Goal: Check status: Check status

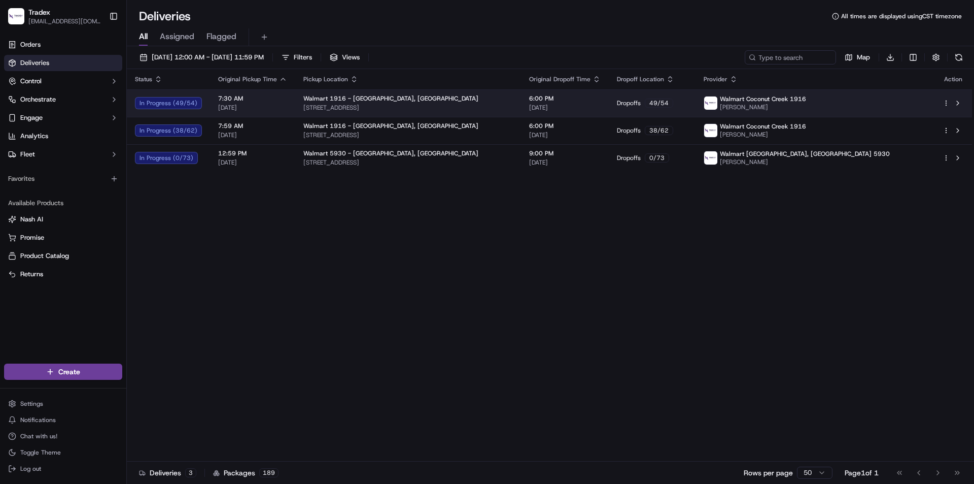
click at [278, 103] on div "7:30 AM [DATE]" at bounding box center [252, 102] width 69 height 17
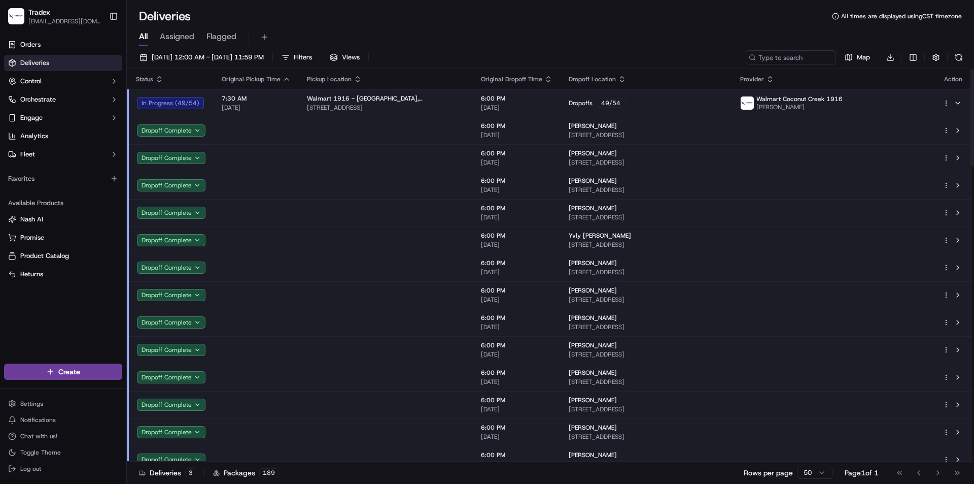
click at [278, 103] on div "7:30 AM [DATE]" at bounding box center [256, 102] width 69 height 17
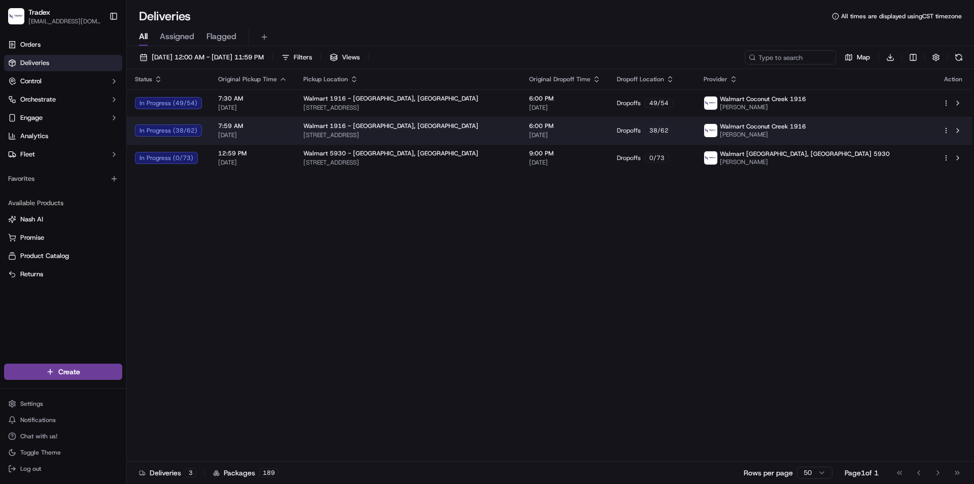
click at [273, 126] on span "7:59 AM" at bounding box center [252, 126] width 69 height 8
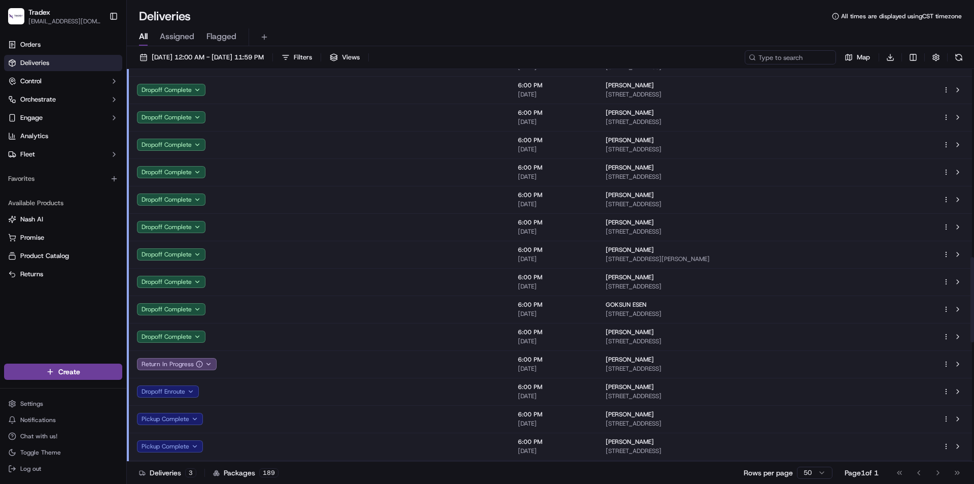
scroll to position [964, 0]
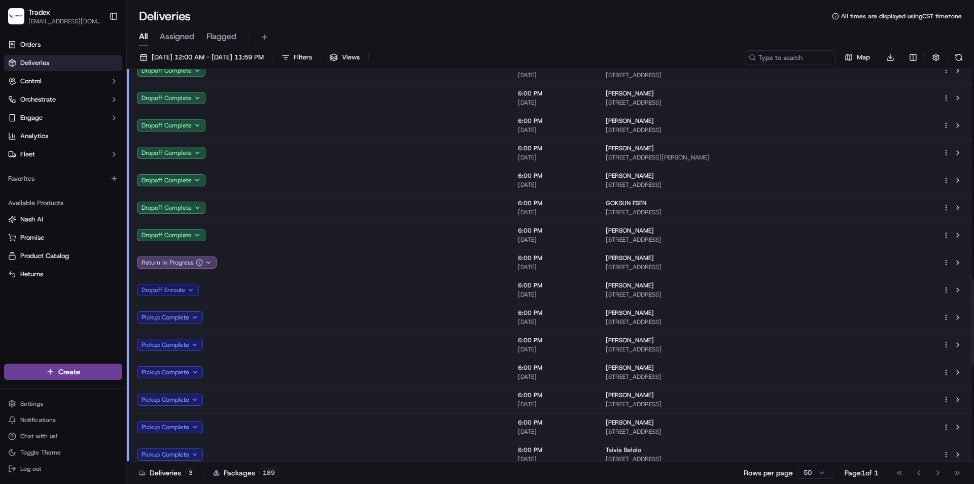
click at [176, 290] on button "Dropoff Enroute" at bounding box center [168, 290] width 62 height 12
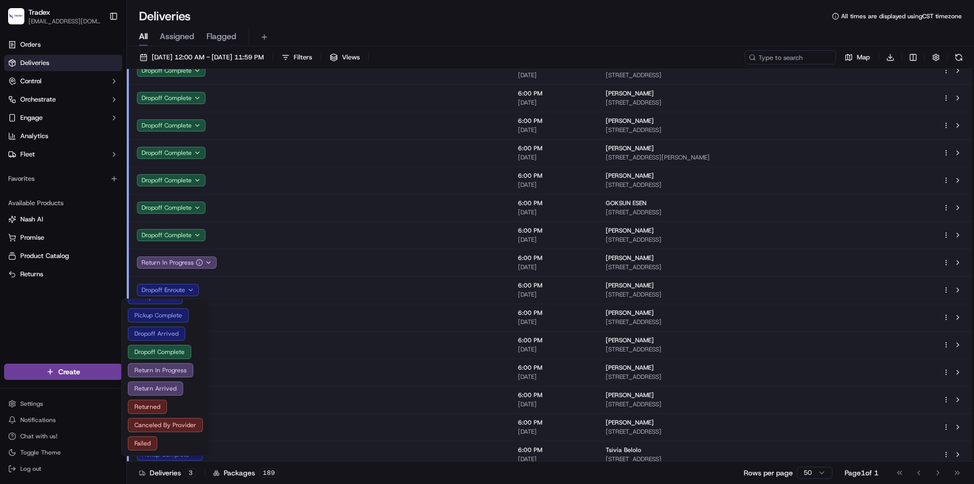
scroll to position [66, 0]
click at [145, 443] on button "Failed" at bounding box center [165, 442] width 75 height 14
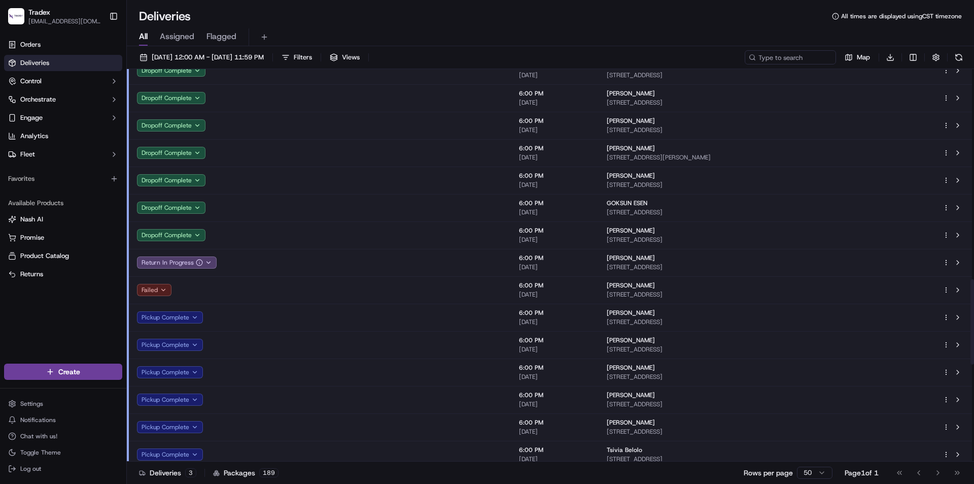
click at [161, 291] on button "Failed" at bounding box center [154, 290] width 35 height 12
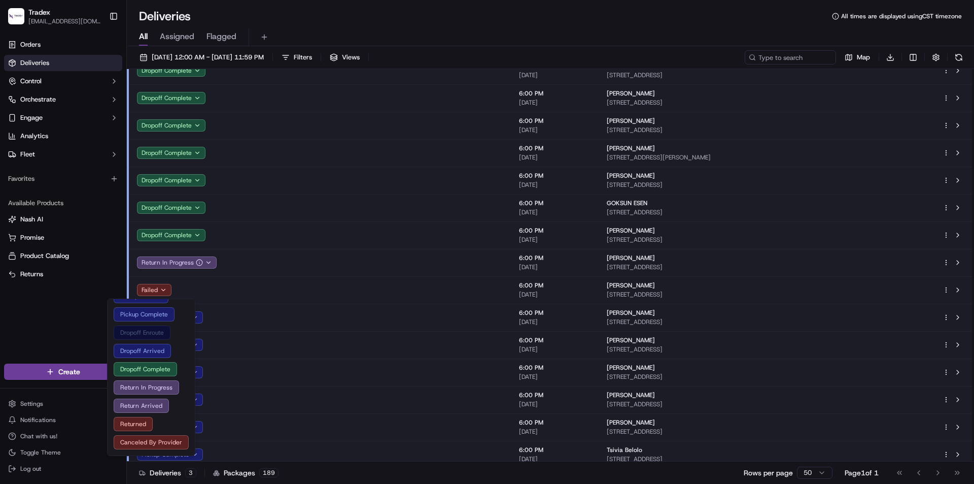
click at [154, 333] on button "Dropoff Enroute" at bounding box center [151, 332] width 75 height 14
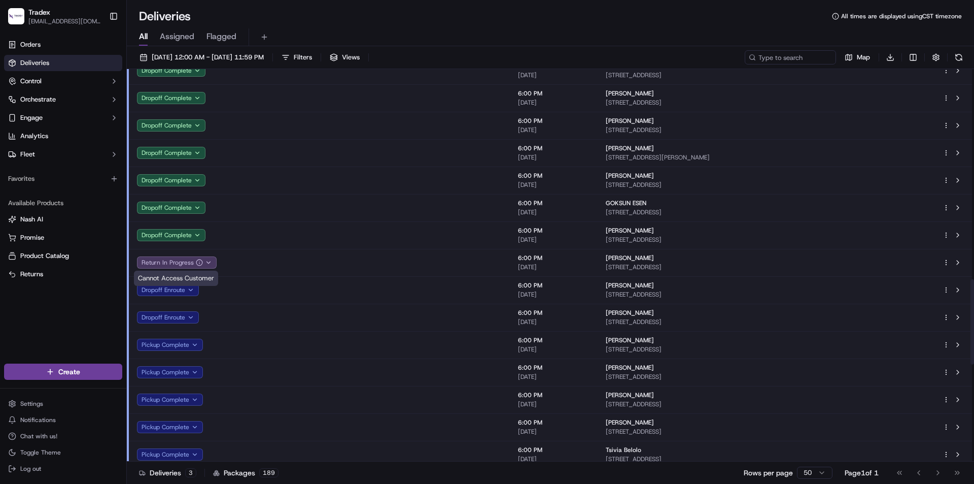
click at [208, 261] on icon "button" at bounding box center [208, 262] width 7 height 7
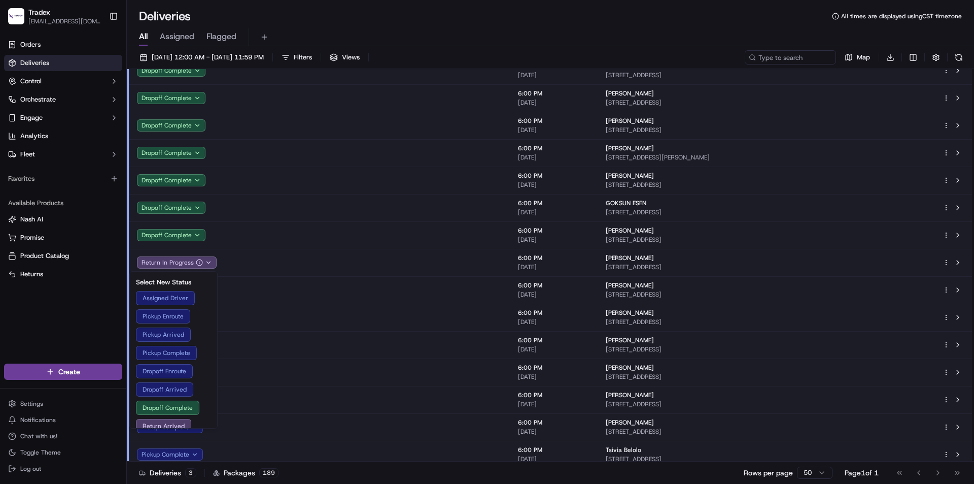
click at [104, 322] on div "Orders Deliveries Control Orchestrate Engage Analytics Fleet Favorites Availabl…" at bounding box center [63, 193] width 126 height 323
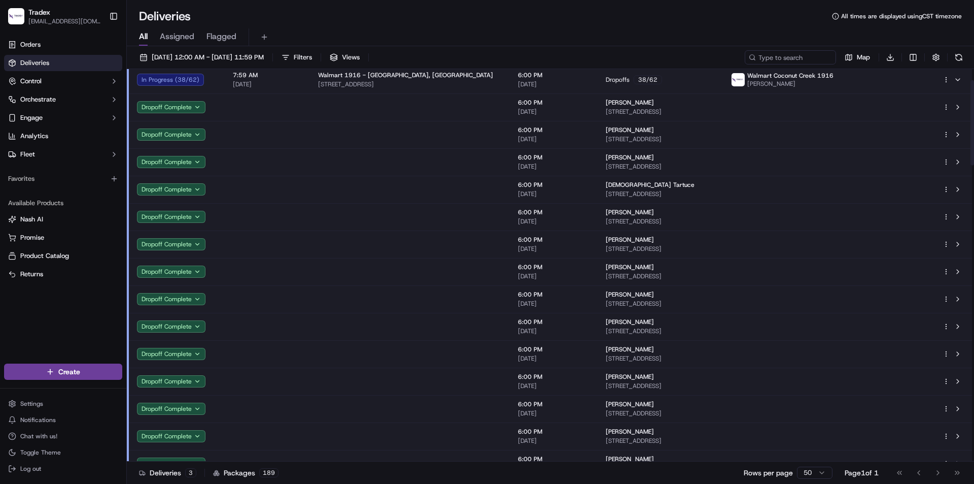
scroll to position [0, 0]
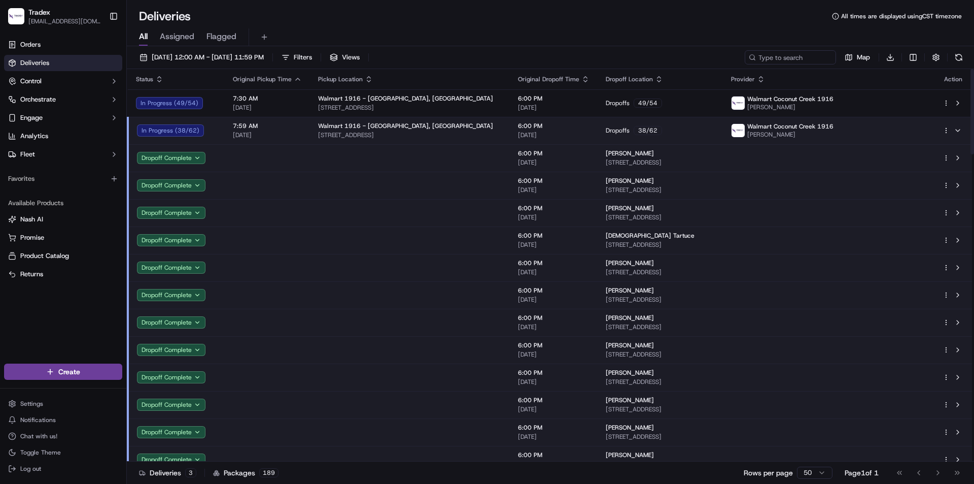
click at [292, 126] on span "7:59 AM" at bounding box center [267, 126] width 69 height 8
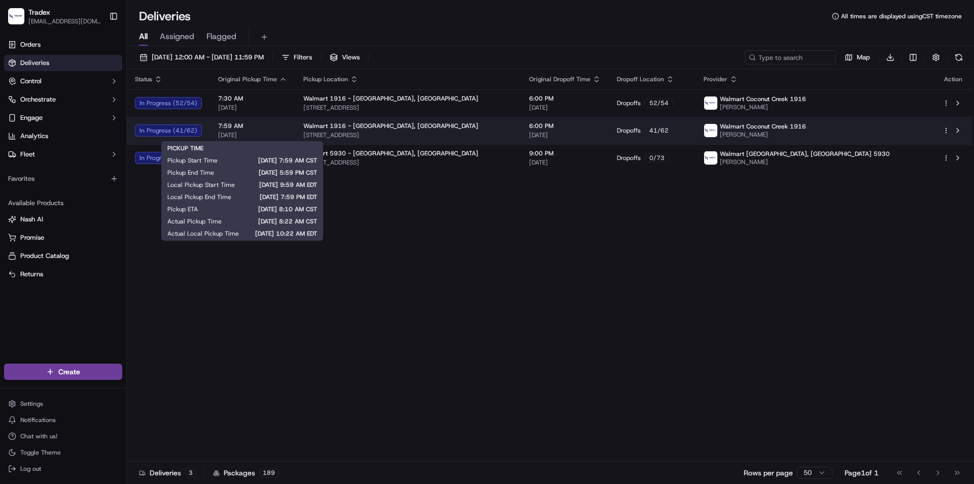
click at [266, 127] on span "7:59 AM" at bounding box center [252, 126] width 69 height 8
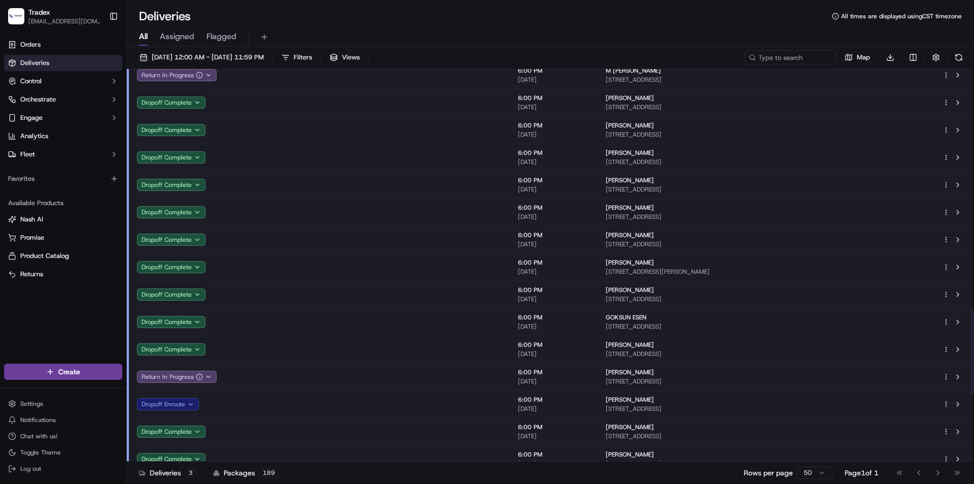
scroll to position [1117, 0]
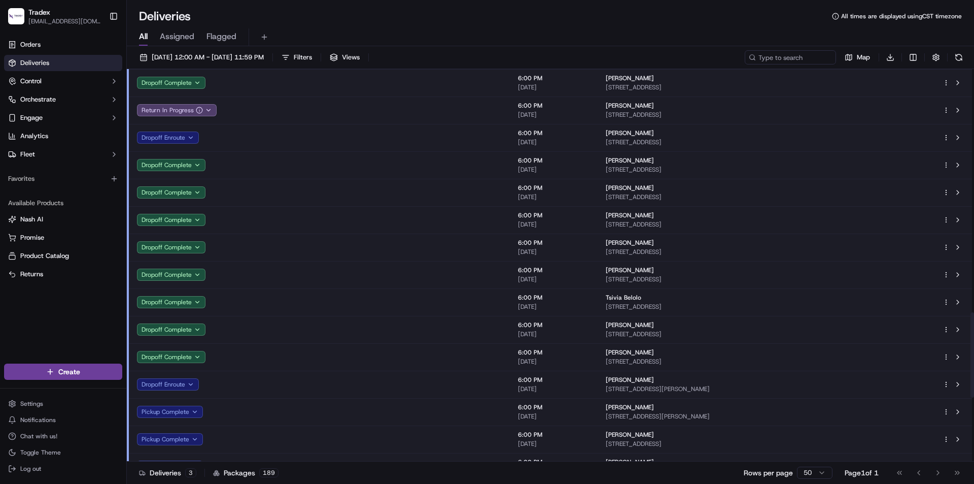
drag, startPoint x: 168, startPoint y: 136, endPoint x: 169, endPoint y: 144, distance: 8.6
click at [168, 136] on button "Dropoff Enroute" at bounding box center [168, 137] width 62 height 12
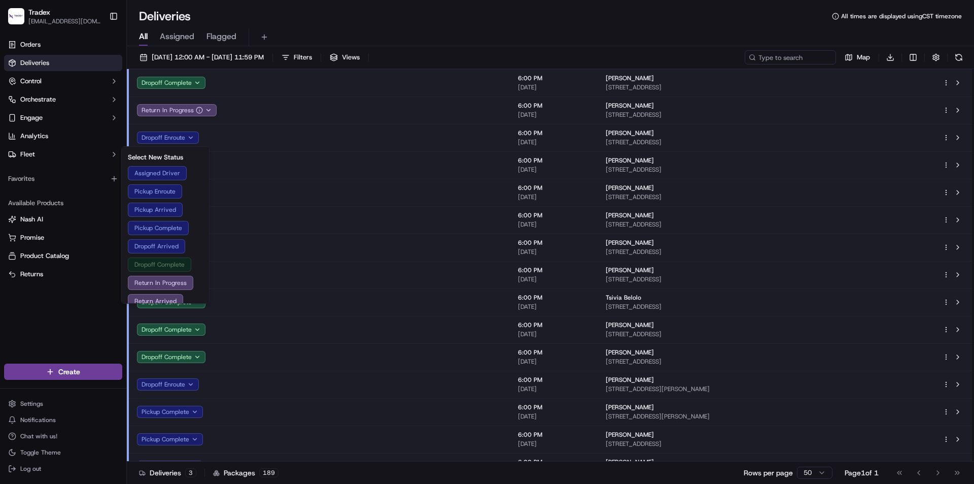
click at [164, 267] on button "Dropoff Complete" at bounding box center [165, 264] width 75 height 14
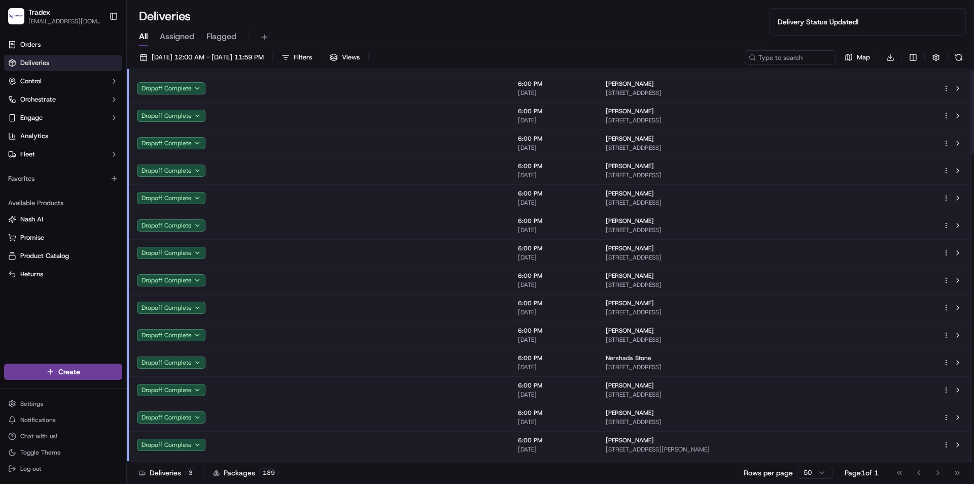
scroll to position [0, 0]
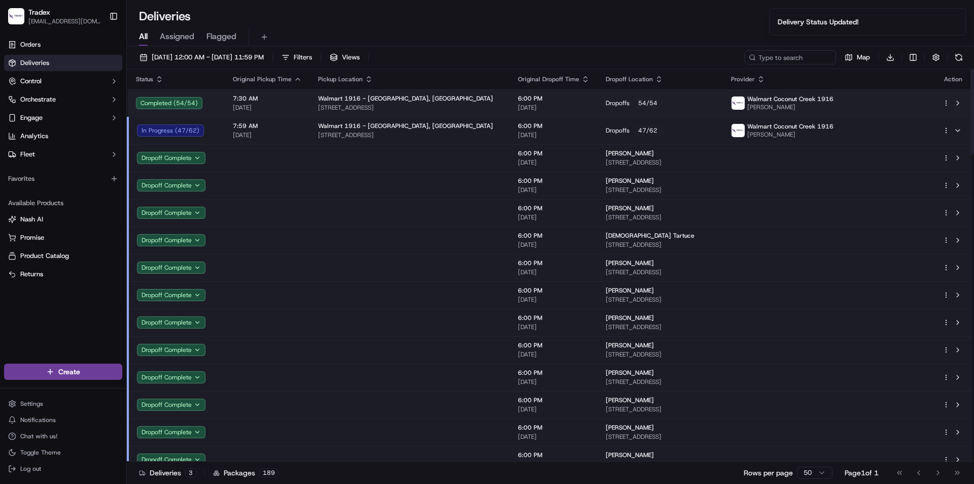
click at [278, 115] on td "7:30 AM [DATE]" at bounding box center [267, 102] width 85 height 27
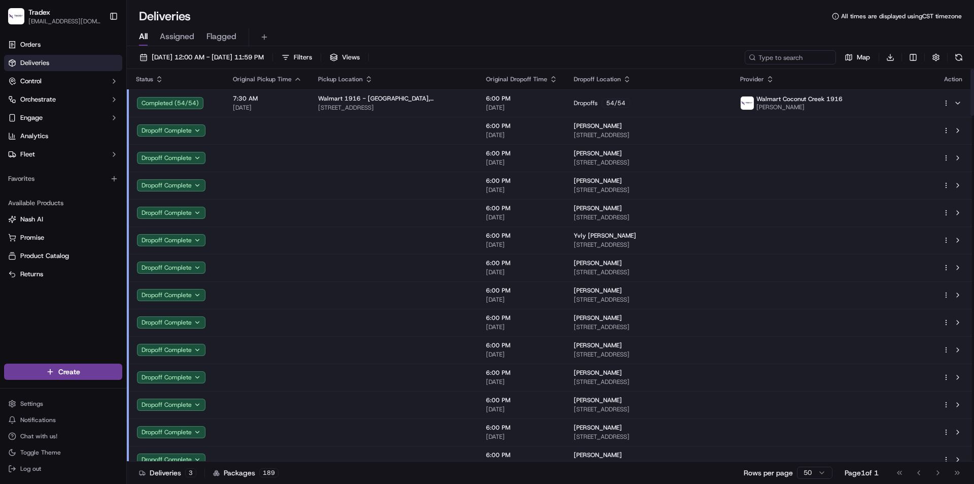
click at [286, 111] on span "[DATE]" at bounding box center [267, 108] width 69 height 8
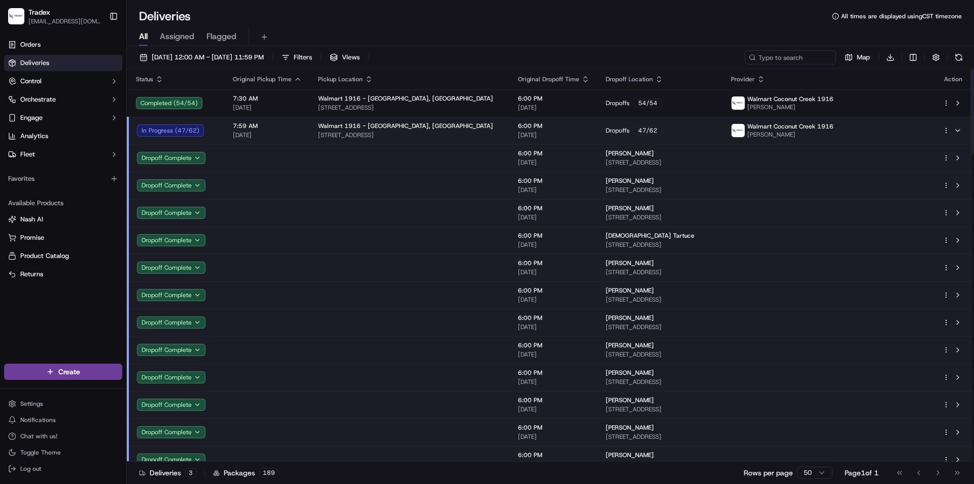
click at [286, 126] on span "7:59 AM" at bounding box center [267, 126] width 69 height 8
